Goal: Information Seeking & Learning: Learn about a topic

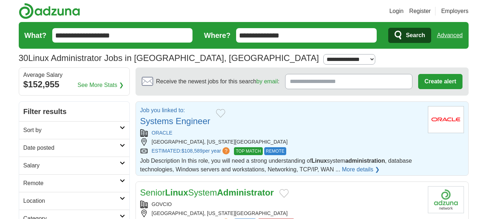
click at [175, 120] on link "Systems Engineer" at bounding box center [175, 121] width 70 height 10
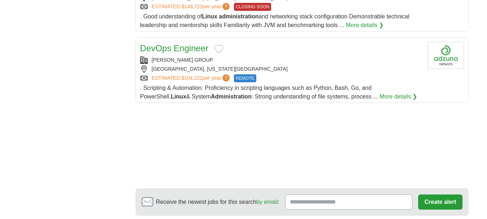
scroll to position [865, 0]
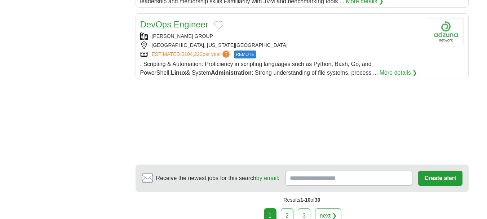
click at [286, 208] on link "2" at bounding box center [287, 215] width 13 height 15
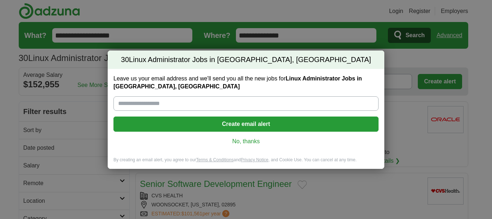
click at [251, 139] on link "No, thanks" at bounding box center [246, 141] width 254 height 8
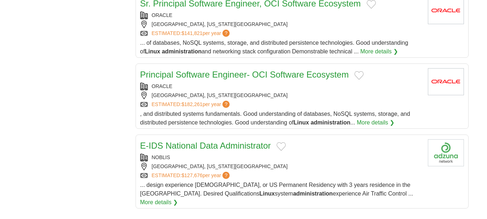
scroll to position [961, 0]
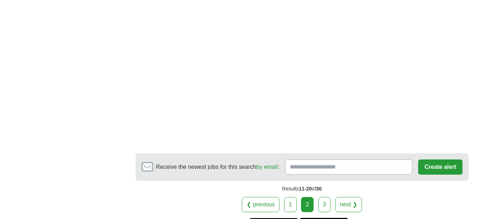
click at [326, 197] on link "3" at bounding box center [324, 204] width 13 height 15
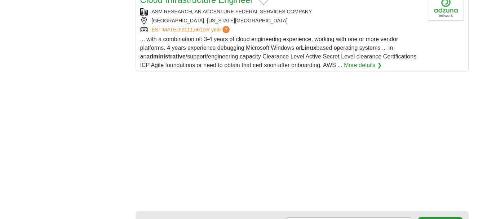
scroll to position [865, 0]
